Goal: Navigation & Orientation: Go to known website

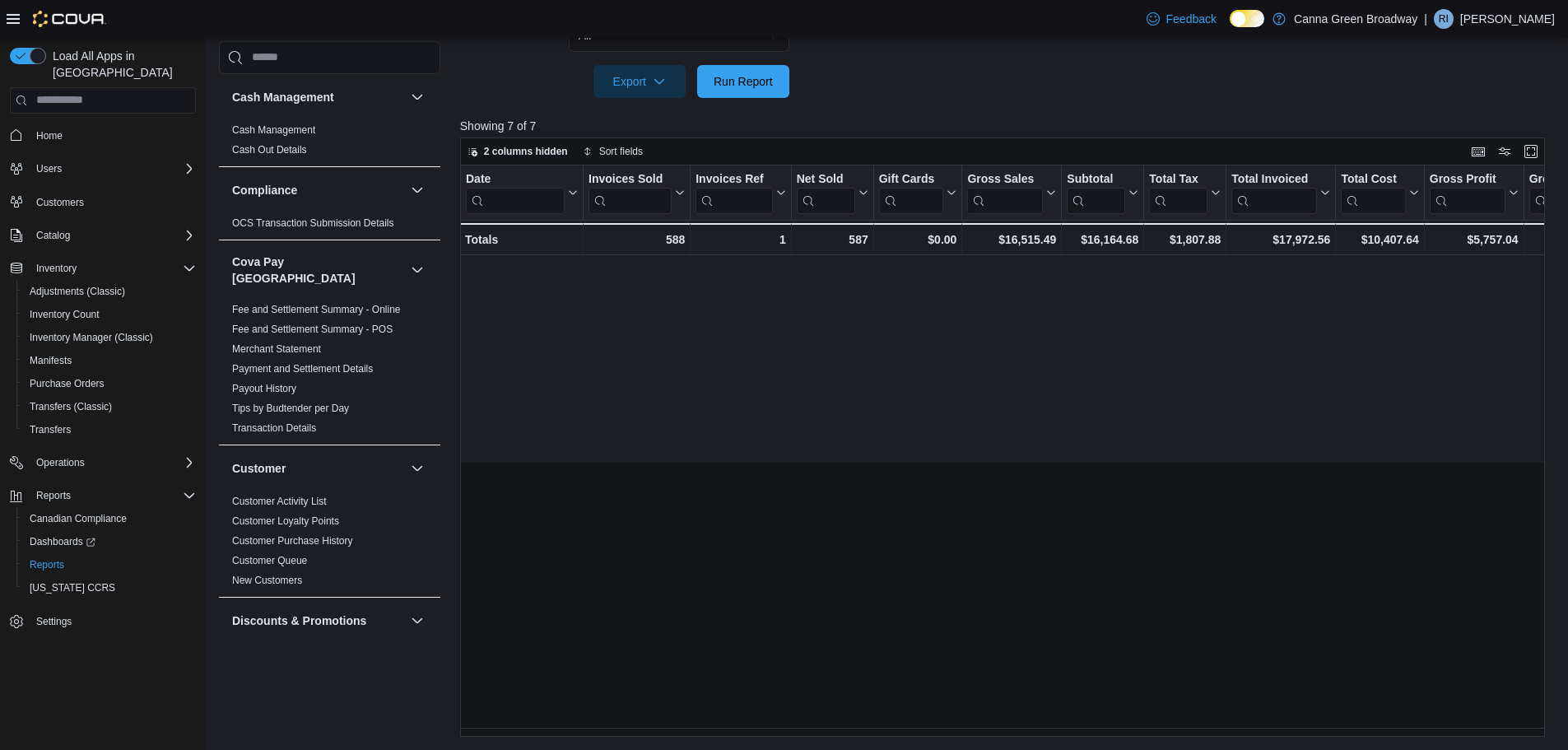
scroll to position [0, 1477]
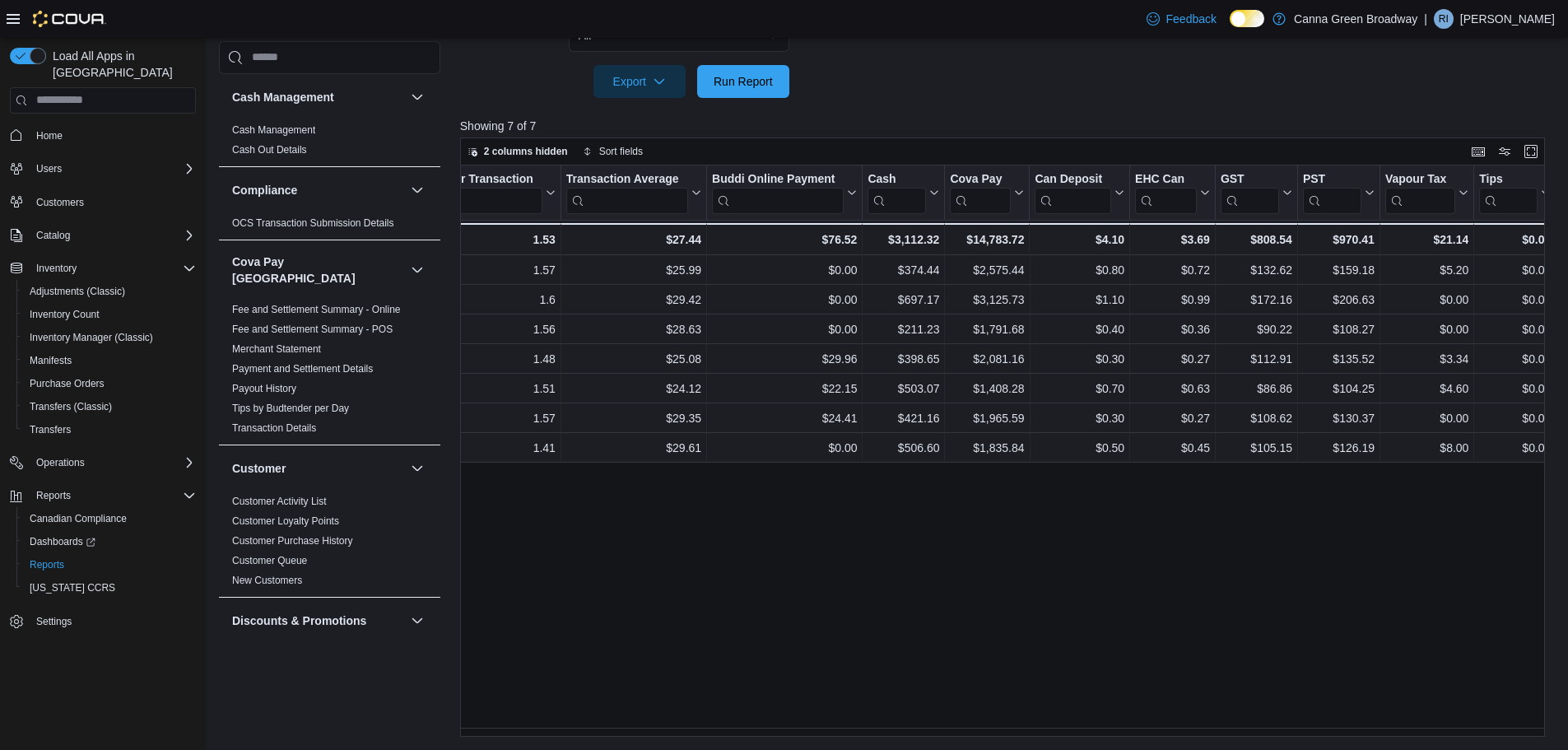
click at [75, 133] on div "Home" at bounding box center [102, 135] width 186 height 30
click at [54, 130] on span "Home" at bounding box center [50, 136] width 27 height 13
